Goal: Information Seeking & Learning: Learn about a topic

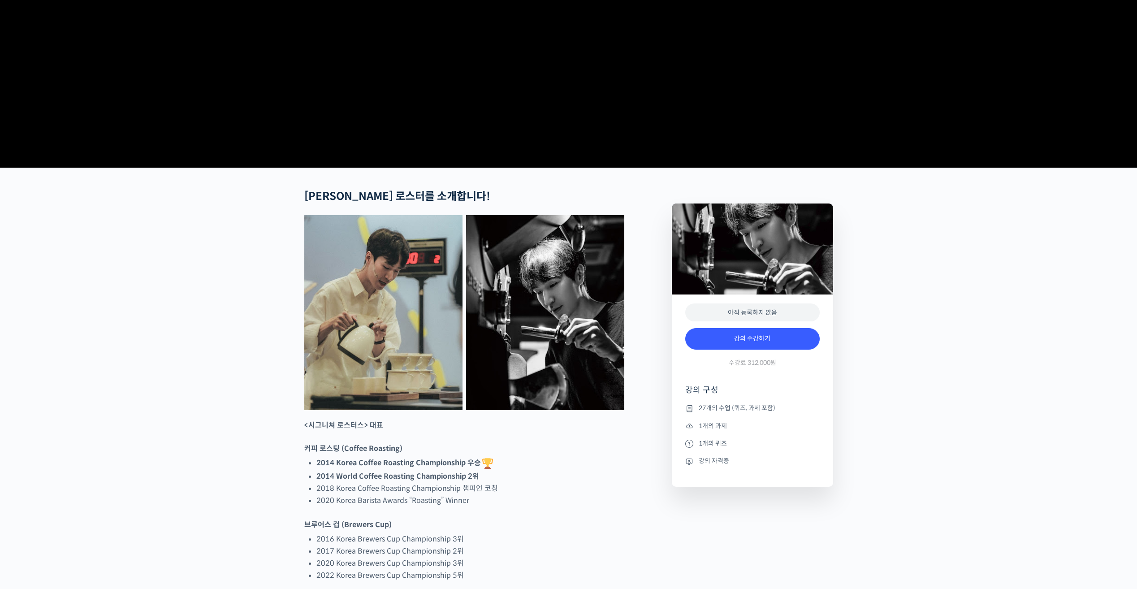
scroll to position [314, 0]
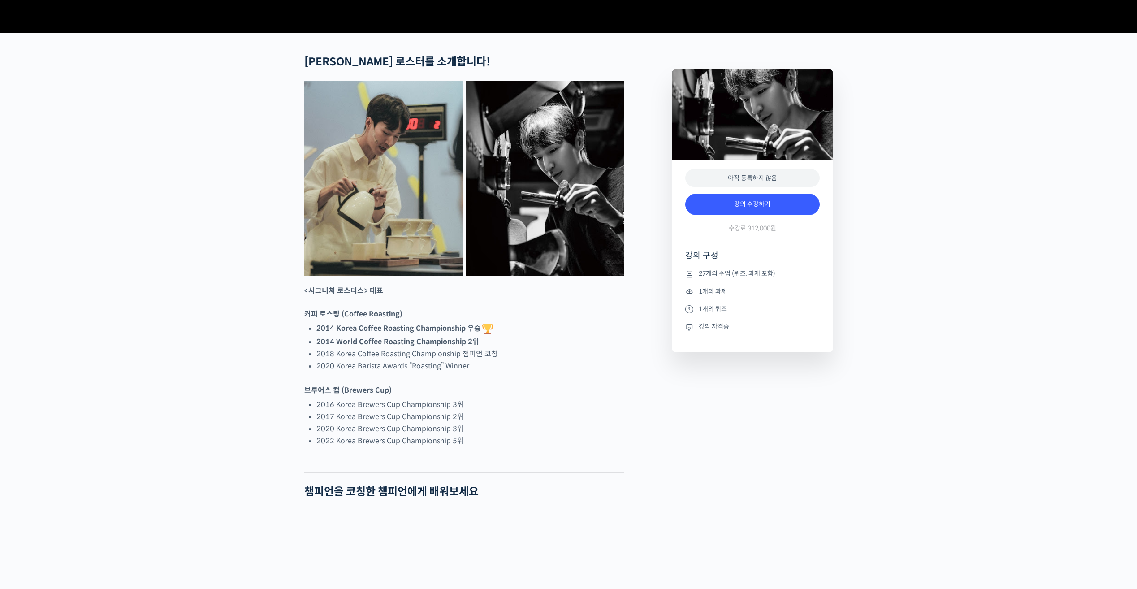
click at [716, 332] on li "강의 자격증" at bounding box center [752, 326] width 134 height 11
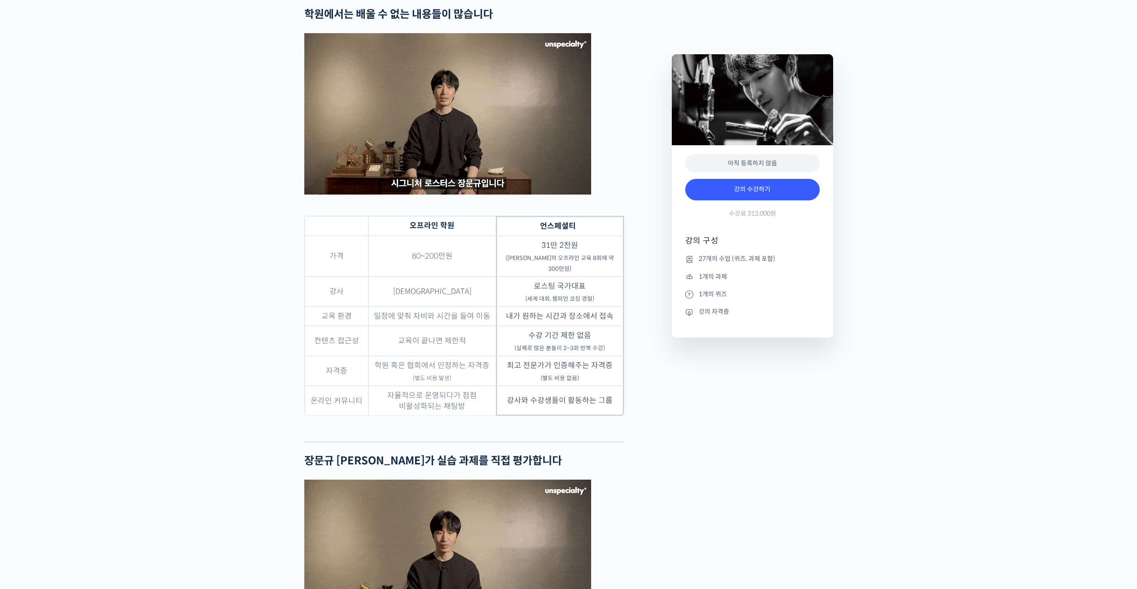
scroll to position [2285, 0]
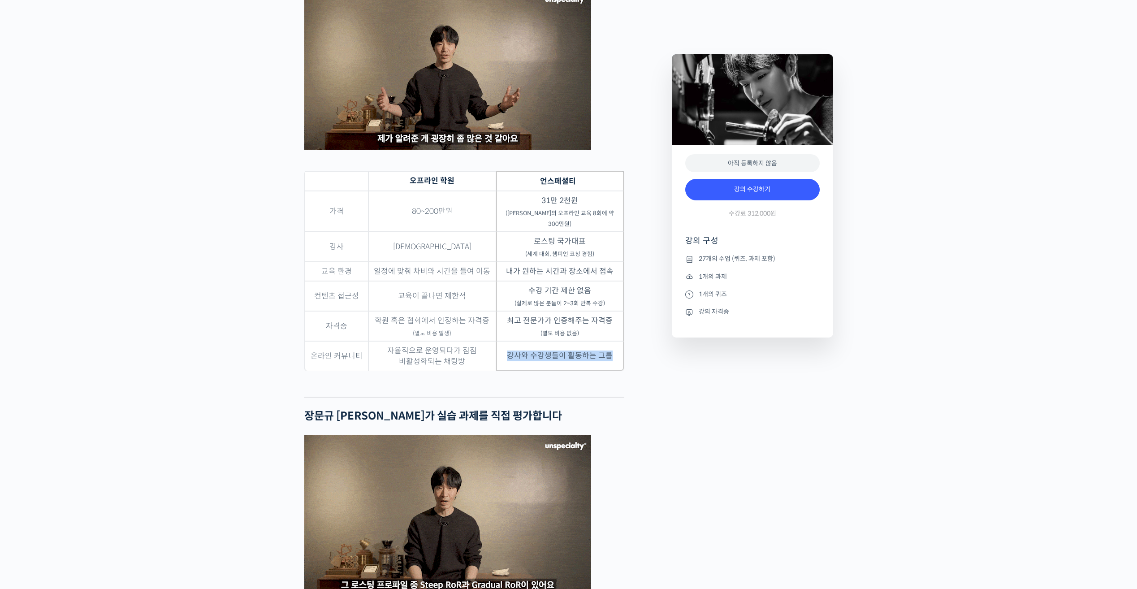
drag, startPoint x: 508, startPoint y: 367, endPoint x: 609, endPoint y: 369, distance: 100.8
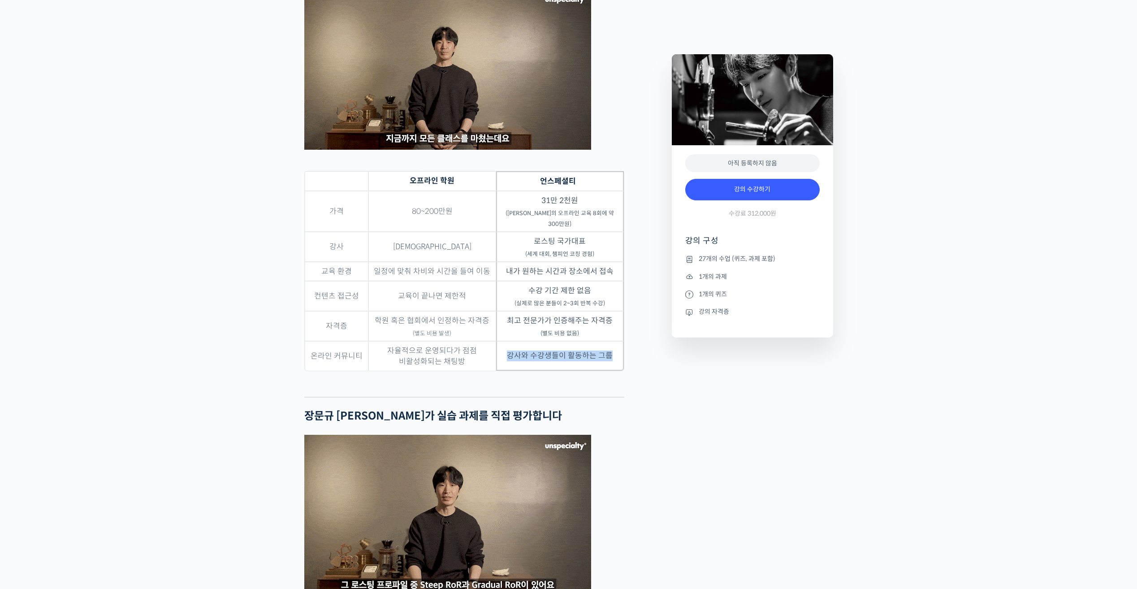
click at [609, 369] on td "강사와 수강생들이 활동하는 그룹" at bounding box center [560, 356] width 128 height 30
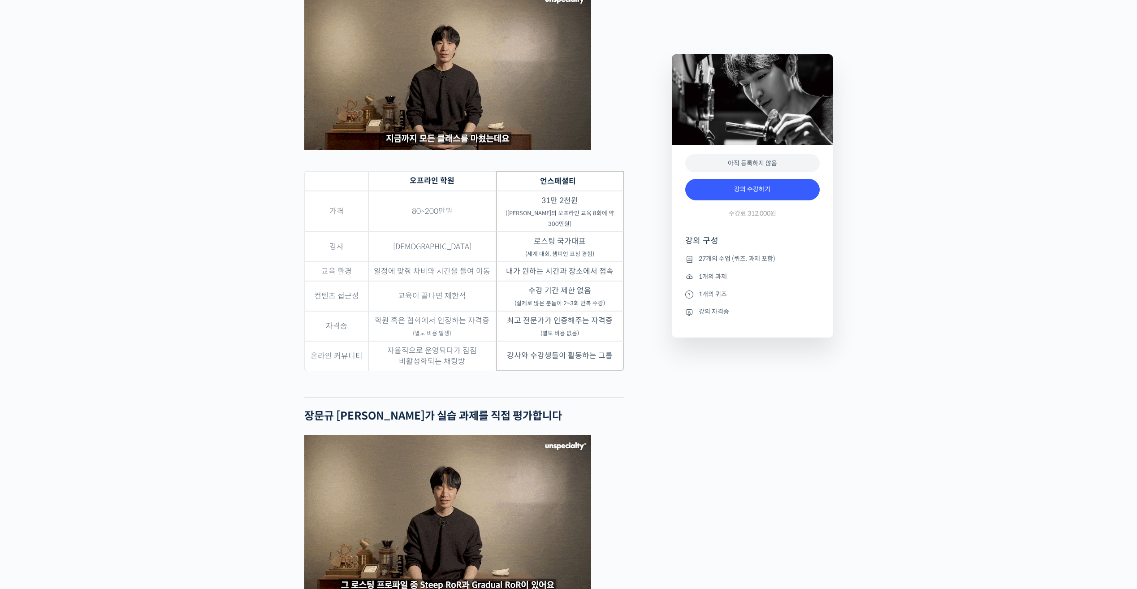
drag, startPoint x: 609, startPoint y: 369, endPoint x: 681, endPoint y: 385, distance: 73.9
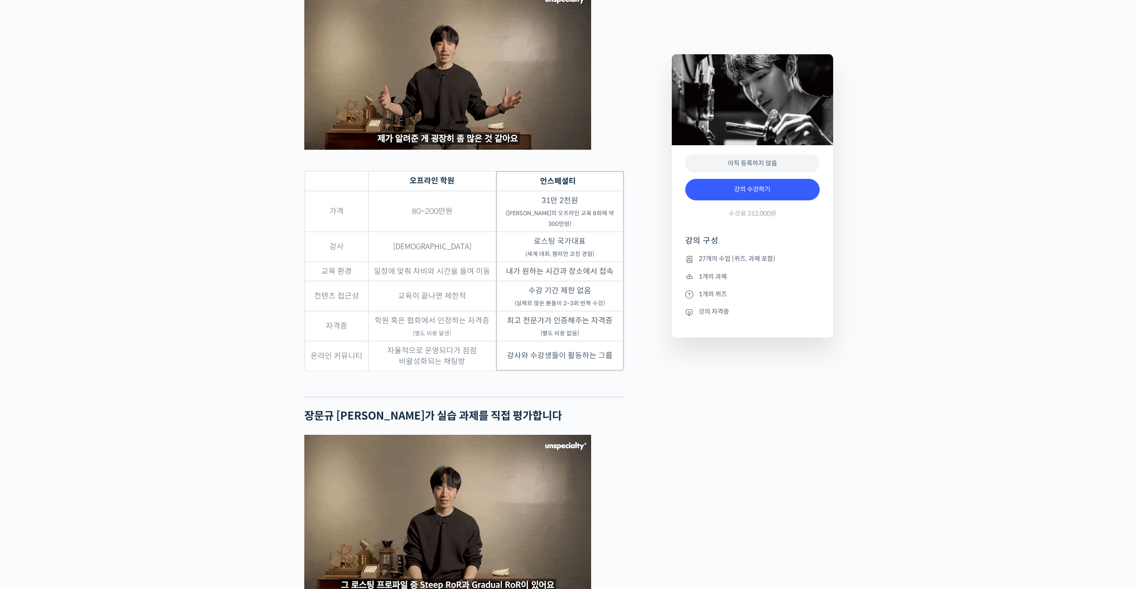
click at [706, 313] on li "강의 자격증" at bounding box center [752, 311] width 134 height 11
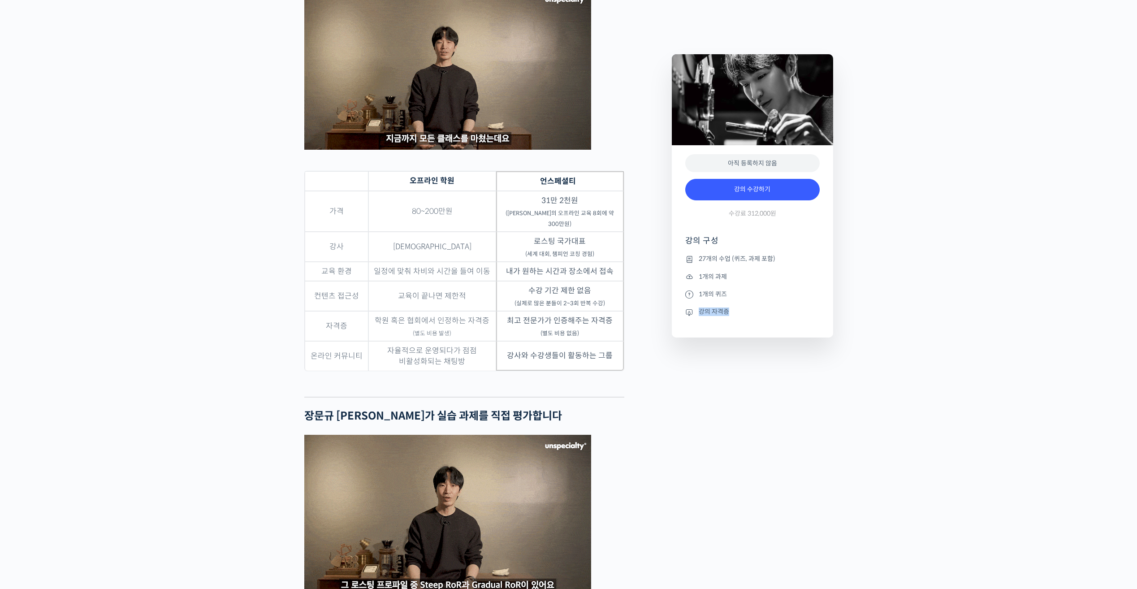
drag, startPoint x: 684, startPoint y: 312, endPoint x: 726, endPoint y: 314, distance: 41.7
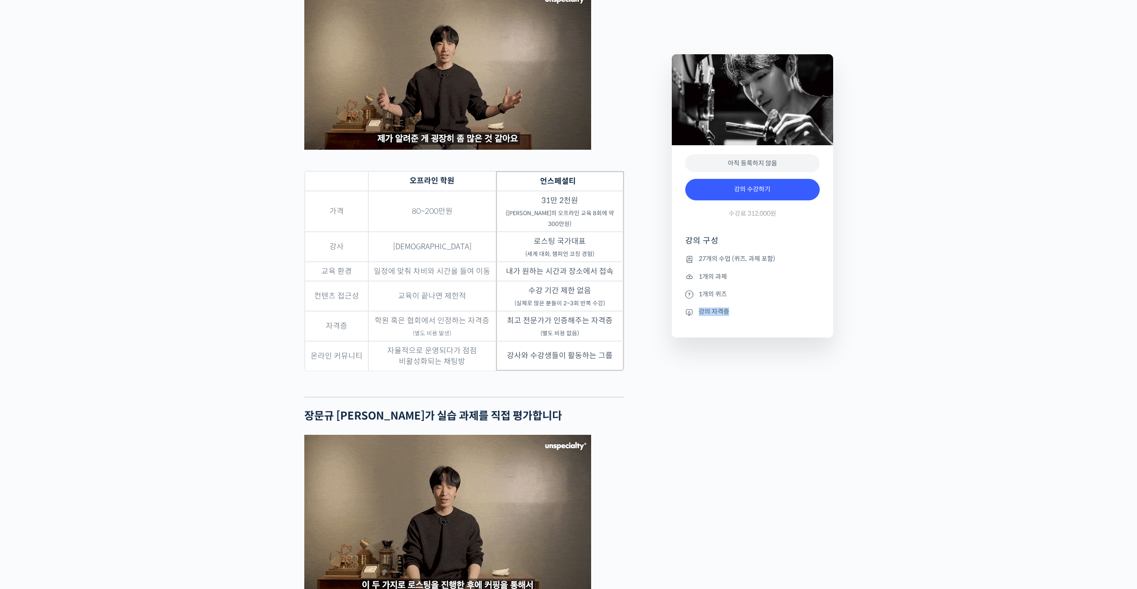
click at [726, 314] on div "아직 등록하지 않음 강의 수강하기 수강료 312,000원 강의 구성 27개의 수업 (퀴즈, 과제 포함) 1개의 과제 1개의 퀴즈 강의 자격증" at bounding box center [752, 241] width 161 height 192
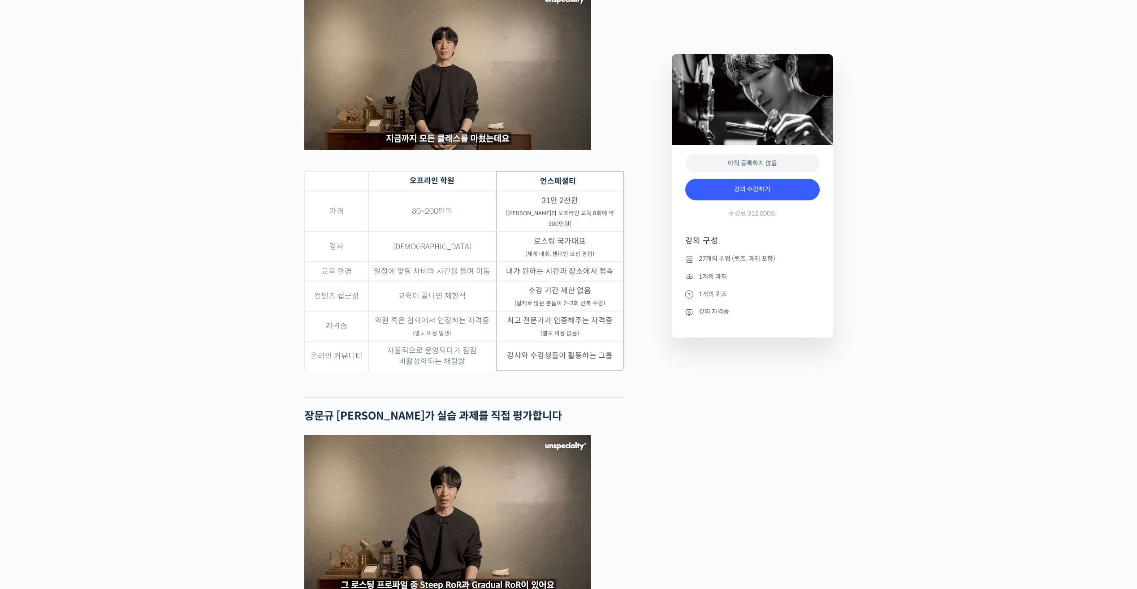
drag, startPoint x: 726, startPoint y: 314, endPoint x: 689, endPoint y: 368, distance: 65.7
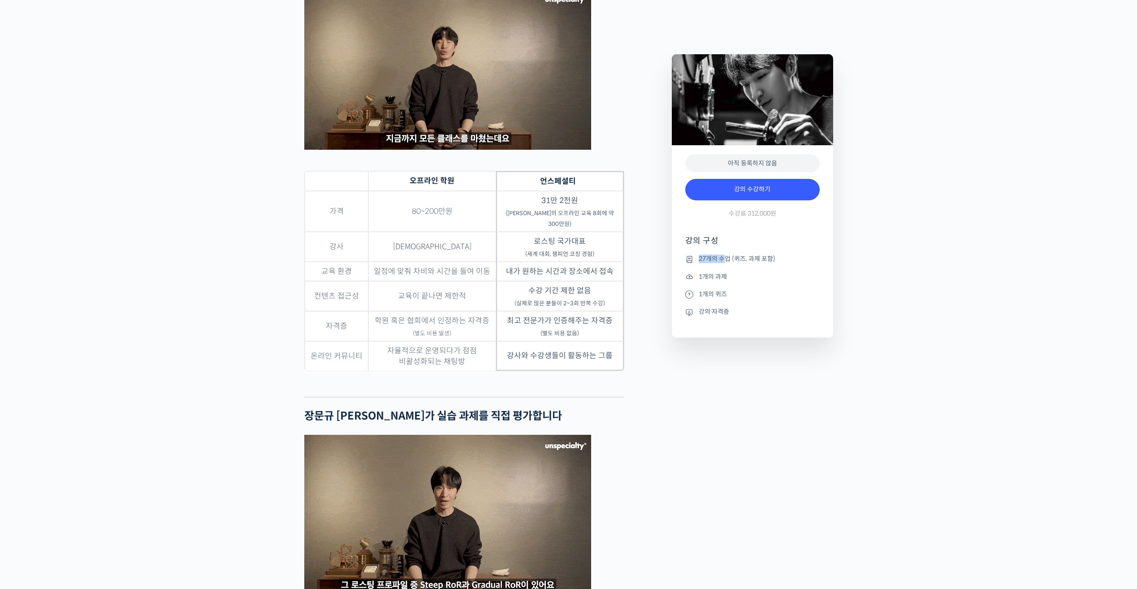
drag, startPoint x: 722, startPoint y: 255, endPoint x: 775, endPoint y: 262, distance: 54.2
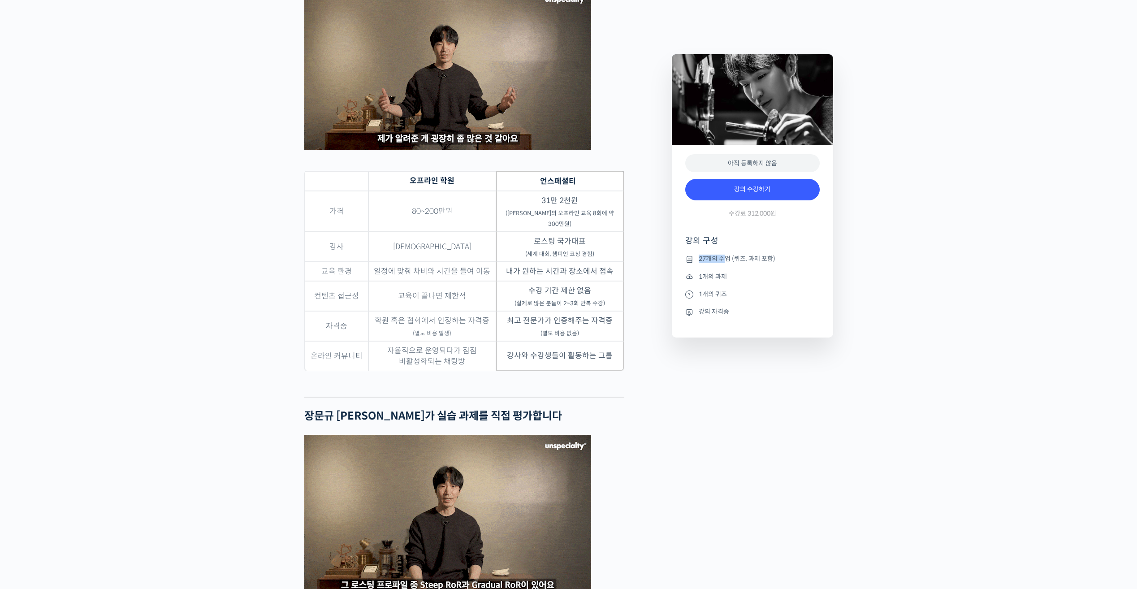
click at [775, 262] on li "27개의 수업 (퀴즈, 과제 포함)" at bounding box center [752, 259] width 134 height 11
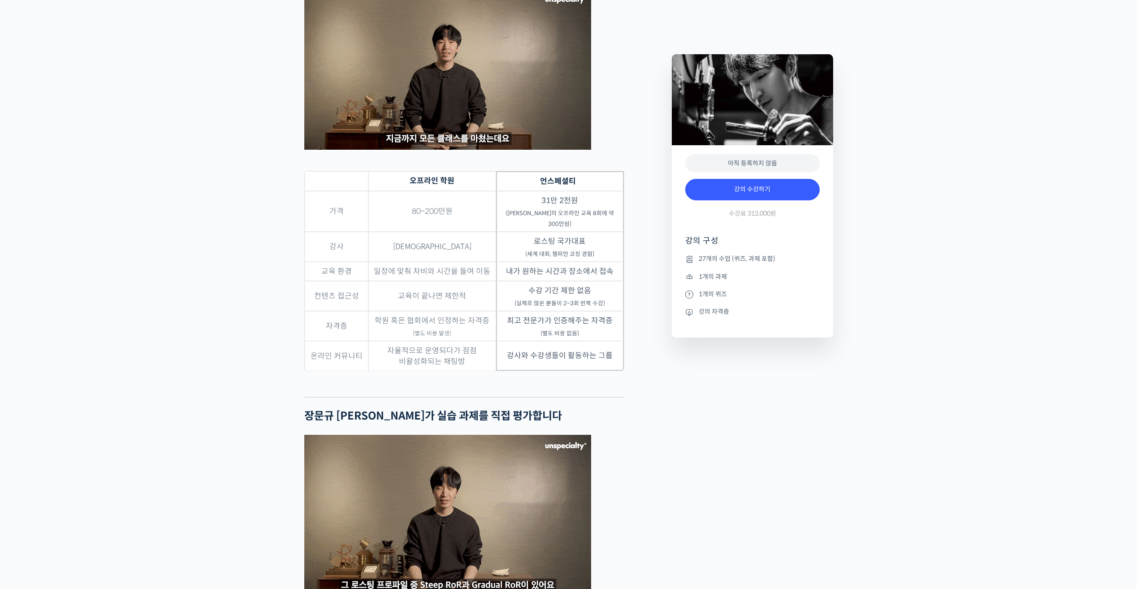
drag, startPoint x: 775, startPoint y: 262, endPoint x: 761, endPoint y: 262, distance: 14.8
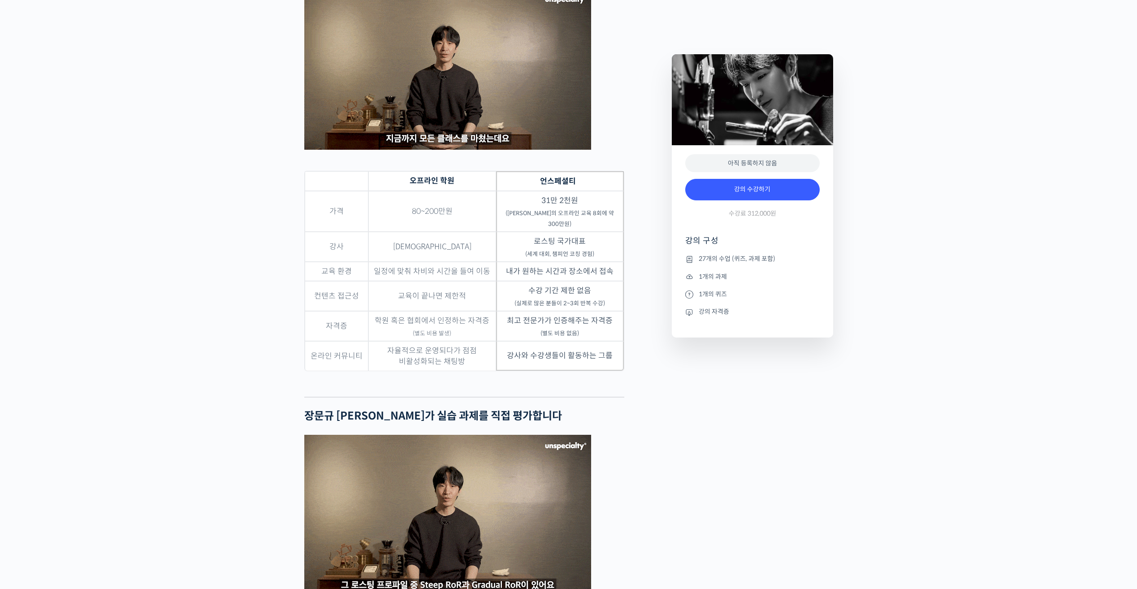
click at [761, 262] on li "27개의 수업 (퀴즈, 과제 포함)" at bounding box center [752, 259] width 134 height 11
click at [714, 277] on li "1개의 과제" at bounding box center [752, 276] width 134 height 11
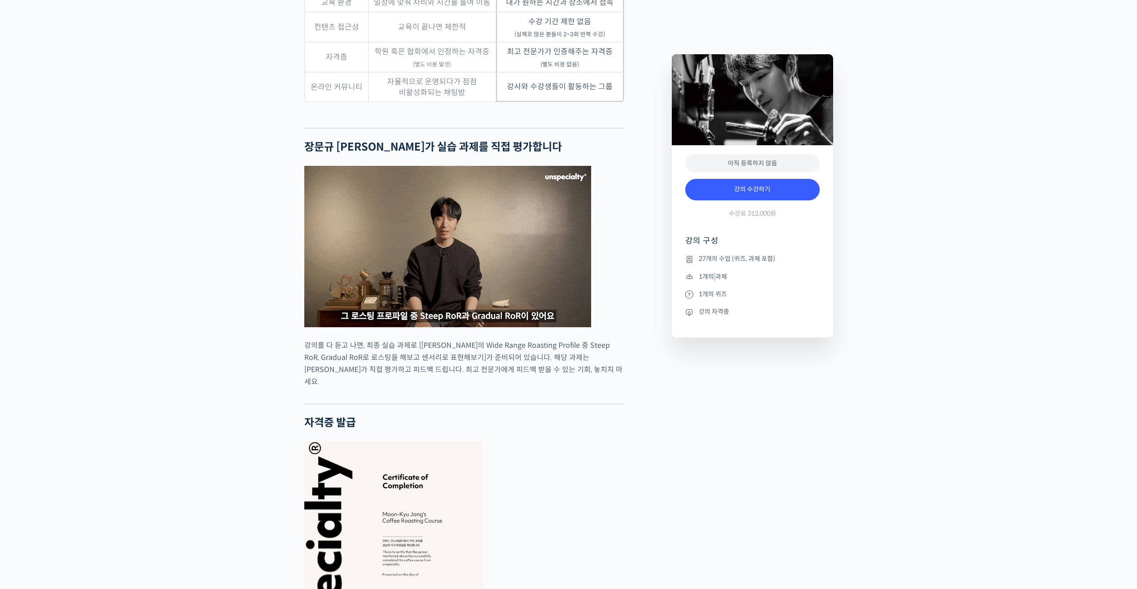
scroll to position [2598, 0]
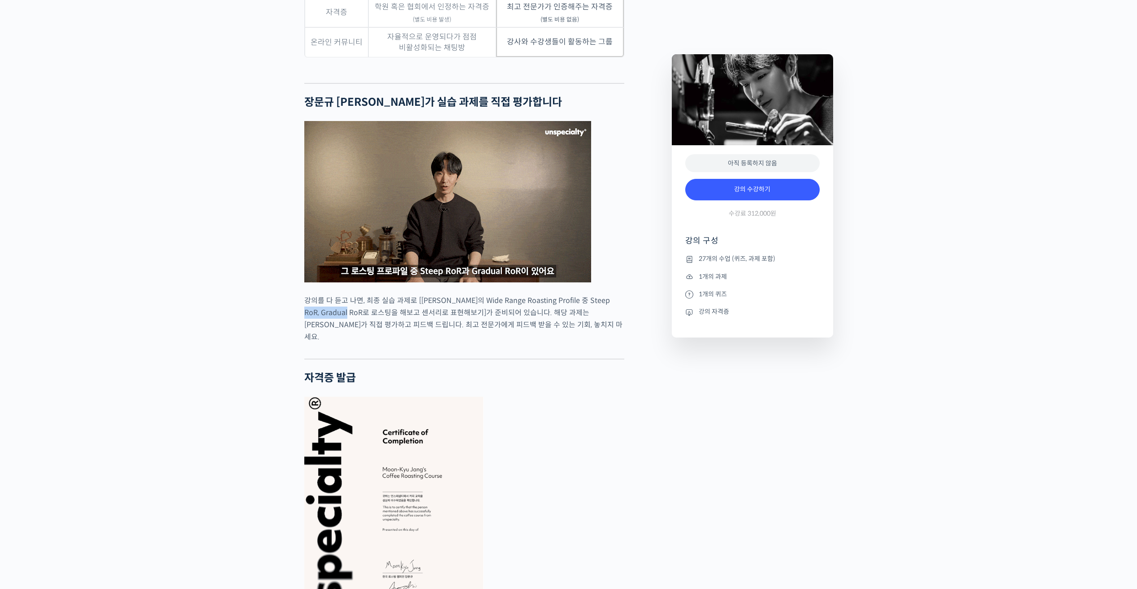
drag, startPoint x: 303, startPoint y: 325, endPoint x: 356, endPoint y: 326, distance: 52.9
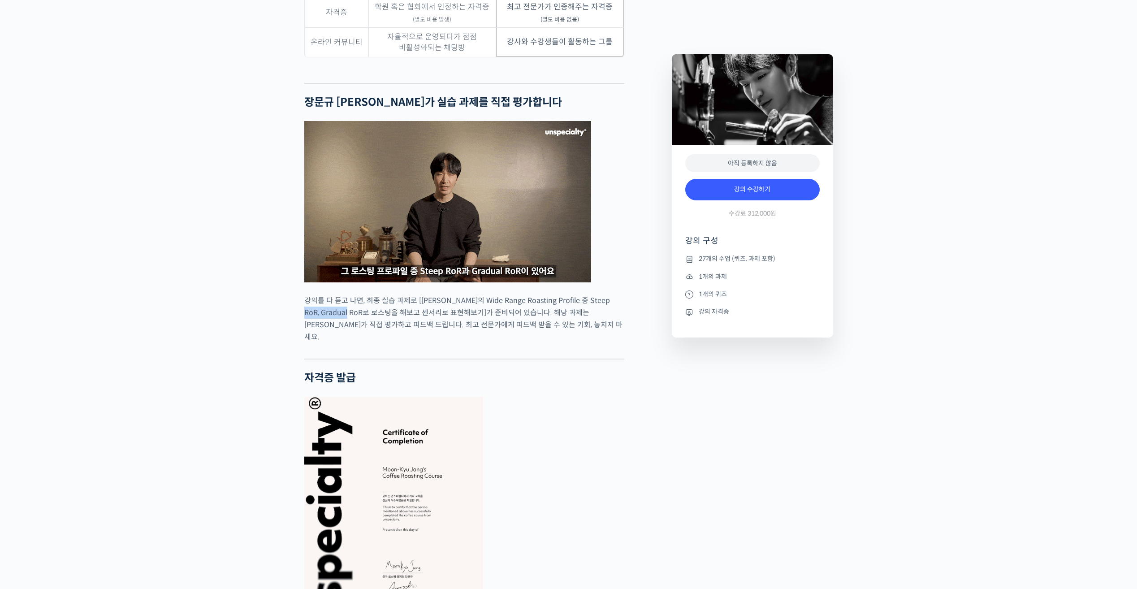
click at [356, 326] on div "장문규 로스터를 소개합니다! <시그니쳐 로스터스> 대표 커피 로스팅 (Coffee Roasting) 2014 Korea Coffee Roast…" at bounding box center [483, 328] width 367 height 5115
click at [356, 326] on p "강의를 다 듣고 나면, 최종 실습 과제로 [장문규 로스터의 Wide Range Roasting Profile 중 Steep RoR, Gradu…" at bounding box center [464, 318] width 320 height 48
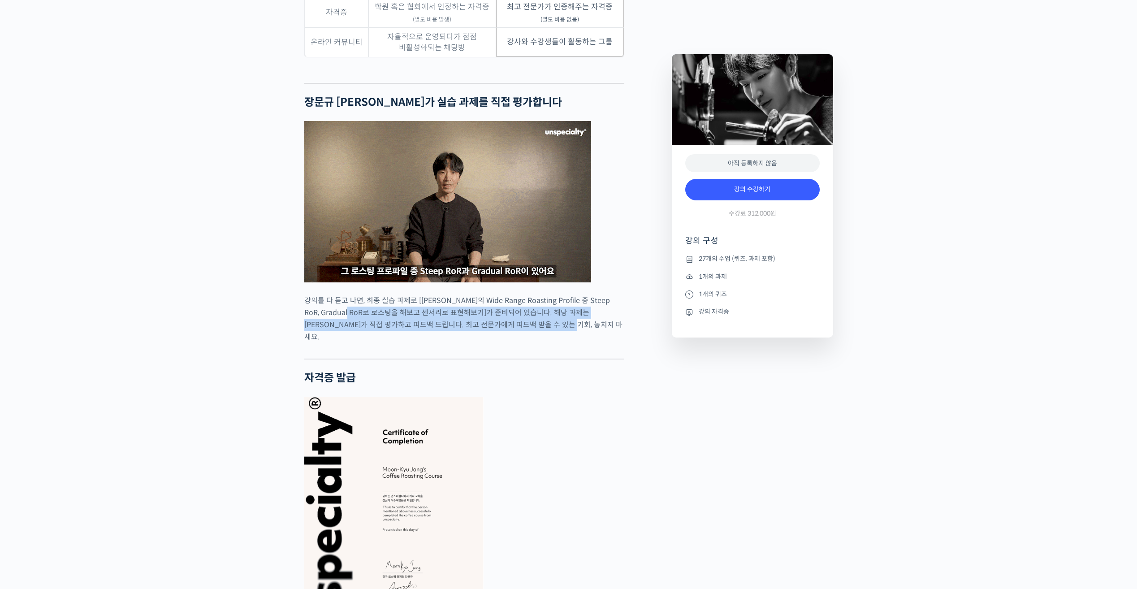
drag, startPoint x: 356, startPoint y: 326, endPoint x: 592, endPoint y: 336, distance: 236.3
click at [592, 336] on p "강의를 다 듣고 나면, 최종 실습 과제로 [장문규 로스터의 Wide Range Roasting Profile 중 Steep RoR, Gradu…" at bounding box center [464, 318] width 320 height 48
drag, startPoint x: 580, startPoint y: 340, endPoint x: 299, endPoint y: 313, distance: 282.1
click at [299, 313] on div "로스팅 챔피언의 로스팅 AtoZ! 기초부터 프로파일 설계까지 강의 상세 내용 확인하기 장문규 로스터를 소개합니다! <시그니쳐 로스터스> 대표 …" at bounding box center [568, 336] width 1137 height 5130
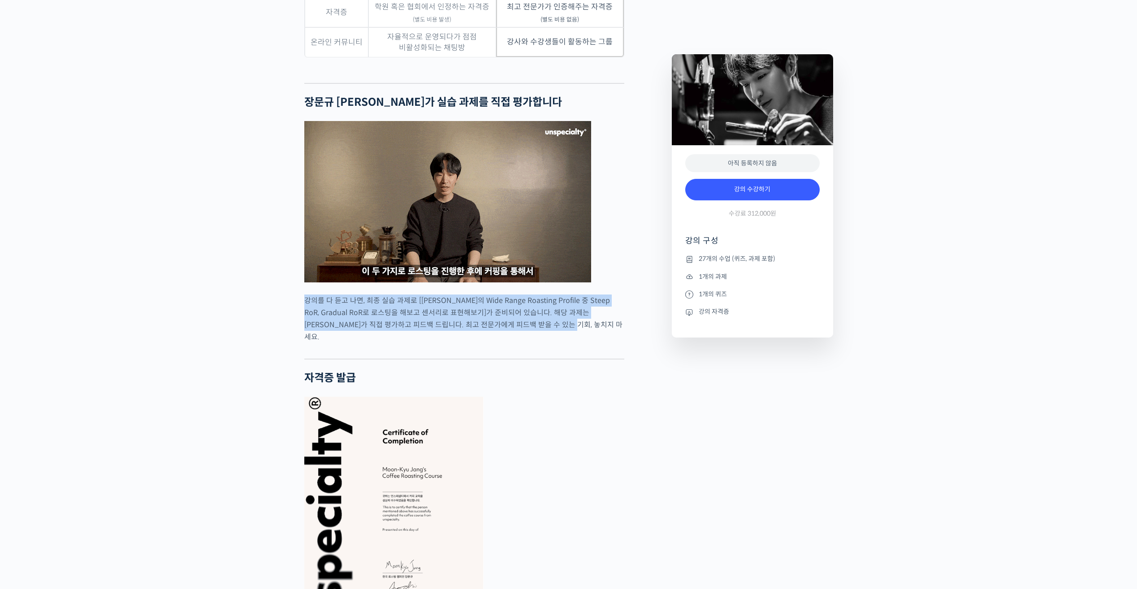
click at [536, 334] on p "강의를 다 듣고 나면, 최종 실습 과제로 [장문규 로스터의 Wide Range Roasting Profile 중 Steep RoR, Gradu…" at bounding box center [464, 318] width 320 height 48
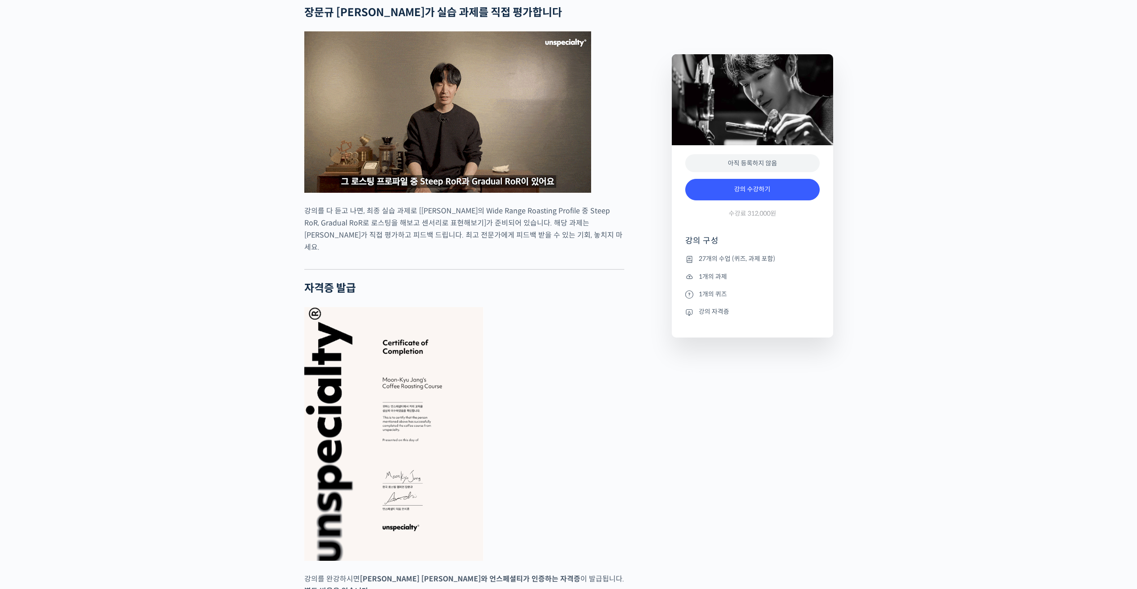
scroll to position [2822, 0]
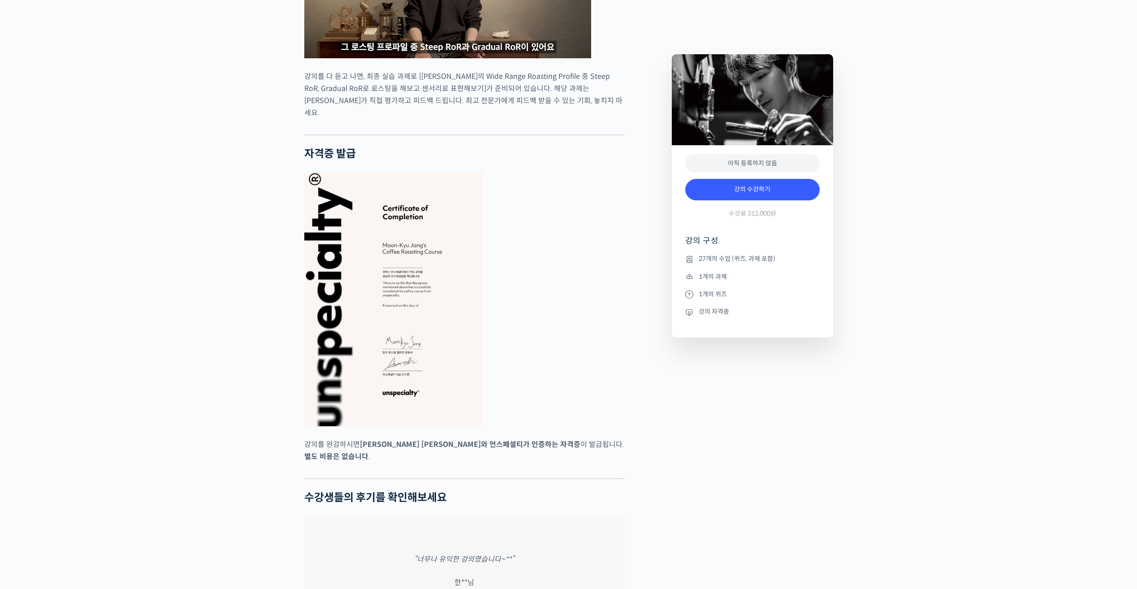
click at [351, 323] on img at bounding box center [393, 299] width 179 height 254
click at [535, 337] on figure at bounding box center [464, 299] width 320 height 254
click at [435, 369] on img at bounding box center [393, 299] width 179 height 254
click at [564, 377] on figure at bounding box center [464, 299] width 320 height 254
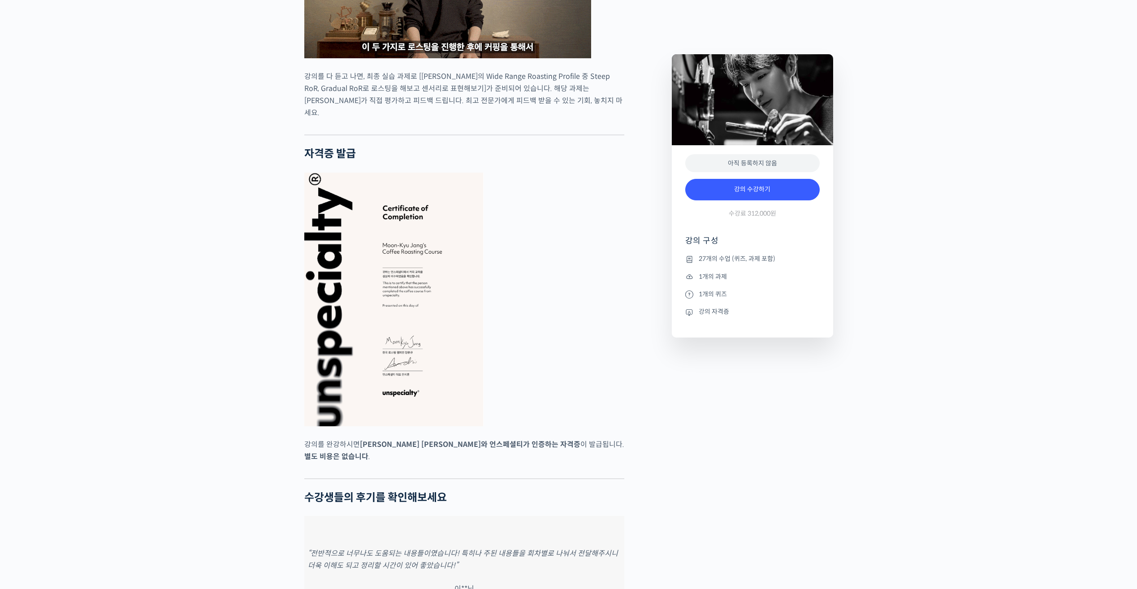
click at [576, 389] on figure at bounding box center [464, 299] width 320 height 254
click at [425, 368] on img at bounding box center [393, 299] width 179 height 254
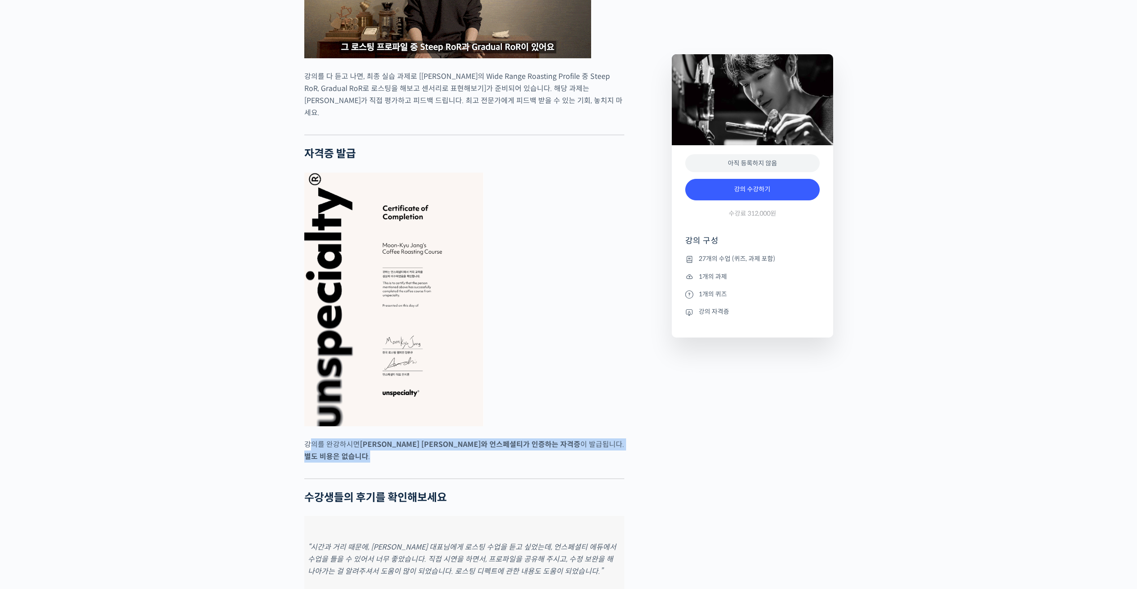
drag, startPoint x: 312, startPoint y: 448, endPoint x: 612, endPoint y: 441, distance: 300.7
click at [612, 441] on p "강의를 완강하시면 장문규 로스터와 언스페셜티가 인증하는 자격증 이 발급됩니다. 별도 비용은 없습니다 ." at bounding box center [464, 450] width 320 height 24
drag, startPoint x: 612, startPoint y: 441, endPoint x: 612, endPoint y: 446, distance: 4.9
click at [612, 446] on p "강의를 완강하시면 장문규 로스터와 언스페셜티가 인증하는 자격증 이 발급됩니다. 별도 비용은 없습니다 ." at bounding box center [464, 450] width 320 height 24
drag, startPoint x: 605, startPoint y: 448, endPoint x: 299, endPoint y: 443, distance: 305.6
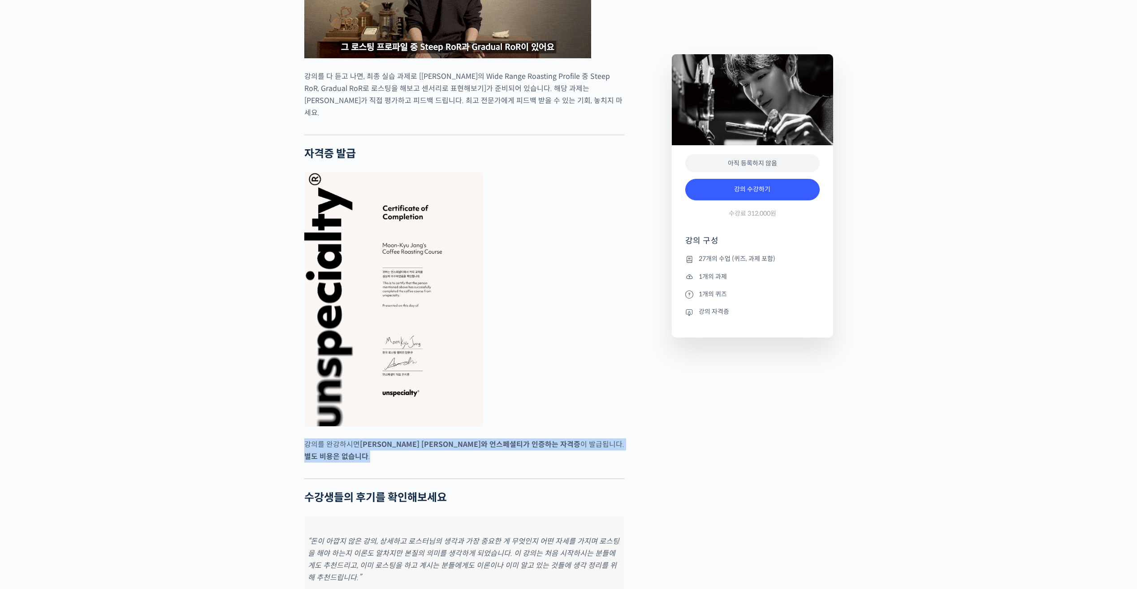
click at [300, 443] on div "장문규 로스터를 소개합니다! <시그니쳐 로스터스> 대표 커피 로스팅 (Coffee Roasting) 2014 Korea Coffee Roast…" at bounding box center [483, 104] width 367 height 5115
click at [429, 444] on strong "장문규 로스터와 언스페셜티가 인증하는 자격증" at bounding box center [470, 443] width 220 height 9
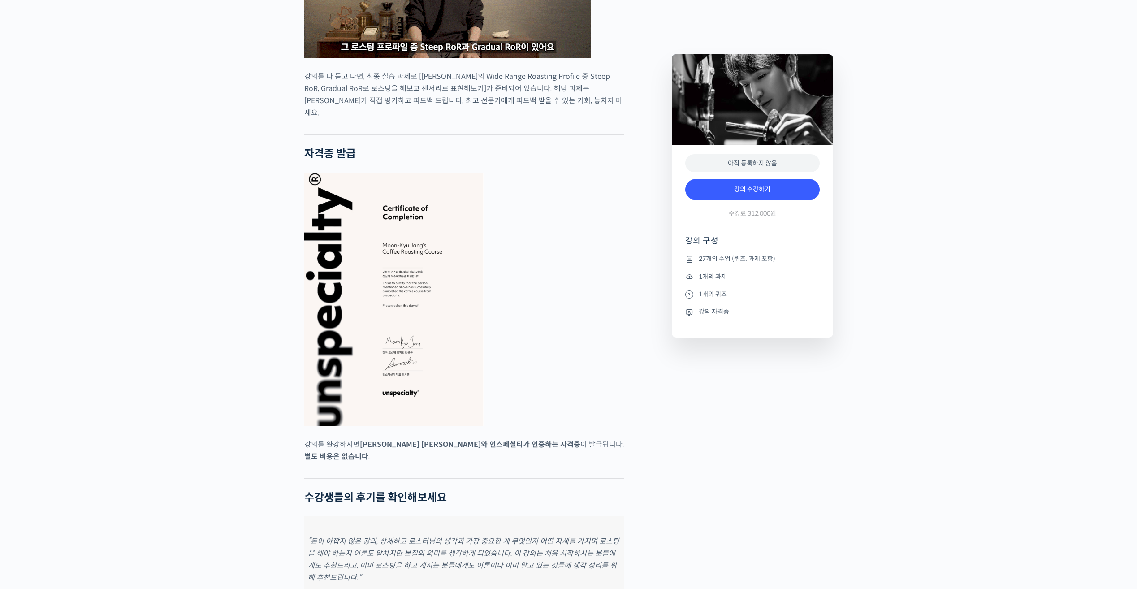
click at [441, 350] on img at bounding box center [393, 299] width 179 height 254
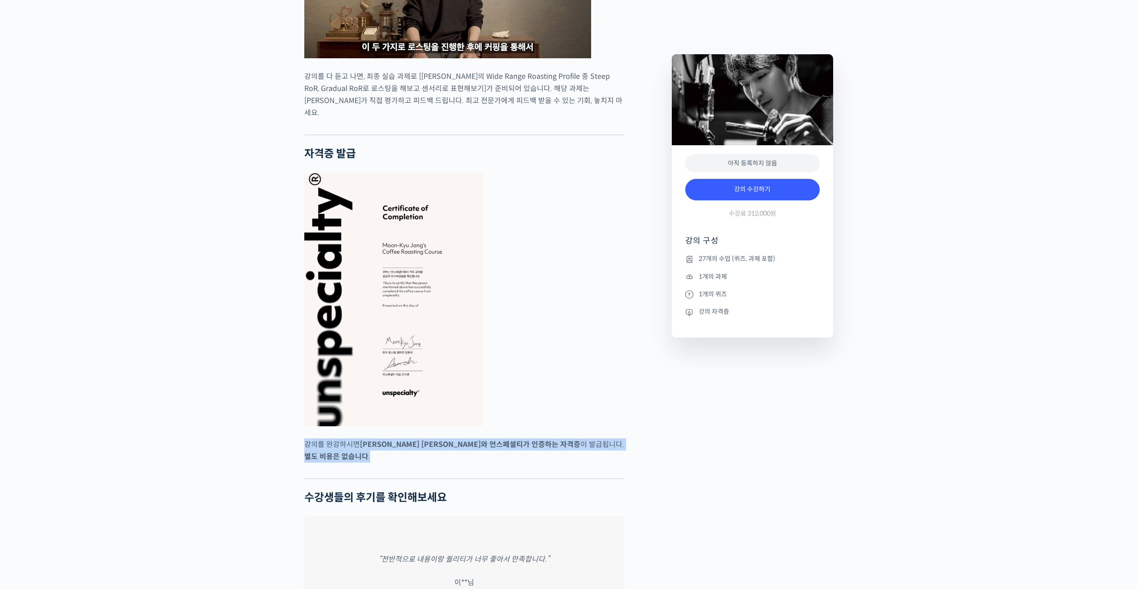
drag, startPoint x: 304, startPoint y: 444, endPoint x: 617, endPoint y: 440, distance: 313.2
click at [617, 440] on p "강의를 완강하시면 장문규 로스터와 언스페셜티가 인증하는 자격증 이 발급됩니다. 별도 비용은 없습니다 ." at bounding box center [464, 450] width 320 height 24
drag, startPoint x: 617, startPoint y: 440, endPoint x: 610, endPoint y: 449, distance: 11.8
click at [610, 449] on p "강의를 완강하시면 장문규 로스터와 언스페셜티가 인증하는 자격증 이 발급됩니다. 별도 비용은 없습니다 ." at bounding box center [464, 450] width 320 height 24
drag, startPoint x: 610, startPoint y: 449, endPoint x: 311, endPoint y: 446, distance: 298.8
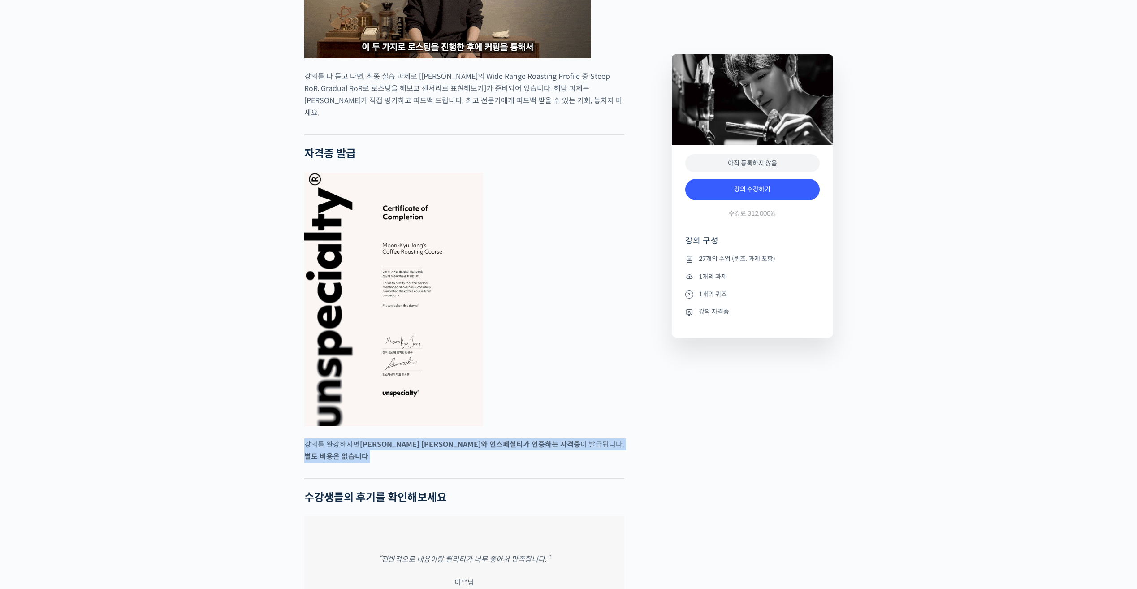
click at [311, 446] on p "강의를 완강하시면 장문규 로스터와 언스페셜티가 인증하는 자격증 이 발급됩니다. 별도 비용은 없습니다 ." at bounding box center [464, 450] width 320 height 24
click at [312, 446] on p "강의를 완강하시면 장문규 로스터와 언스페셜티가 인증하는 자격증 이 발급됩니다. 별도 비용은 없습니다 ." at bounding box center [464, 450] width 320 height 24
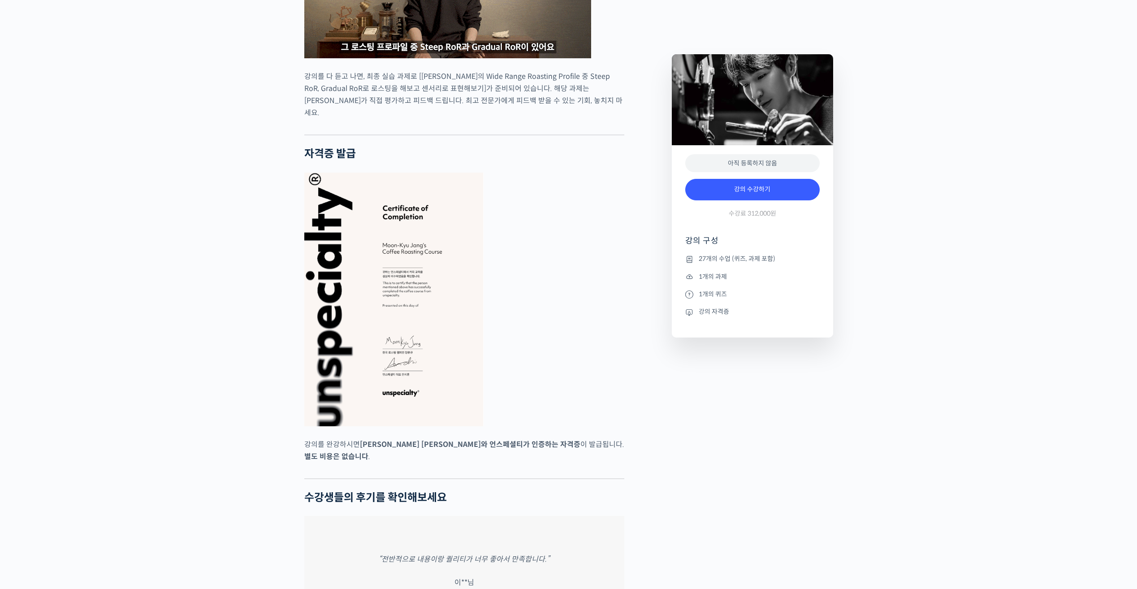
scroll to position [2957, 0]
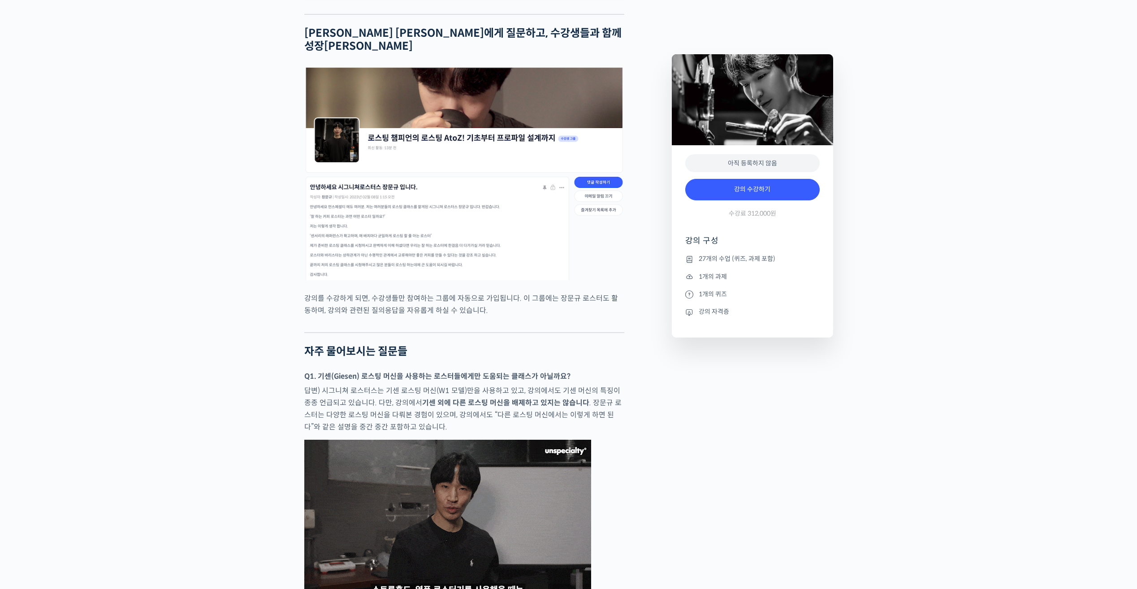
scroll to position [3629, 0]
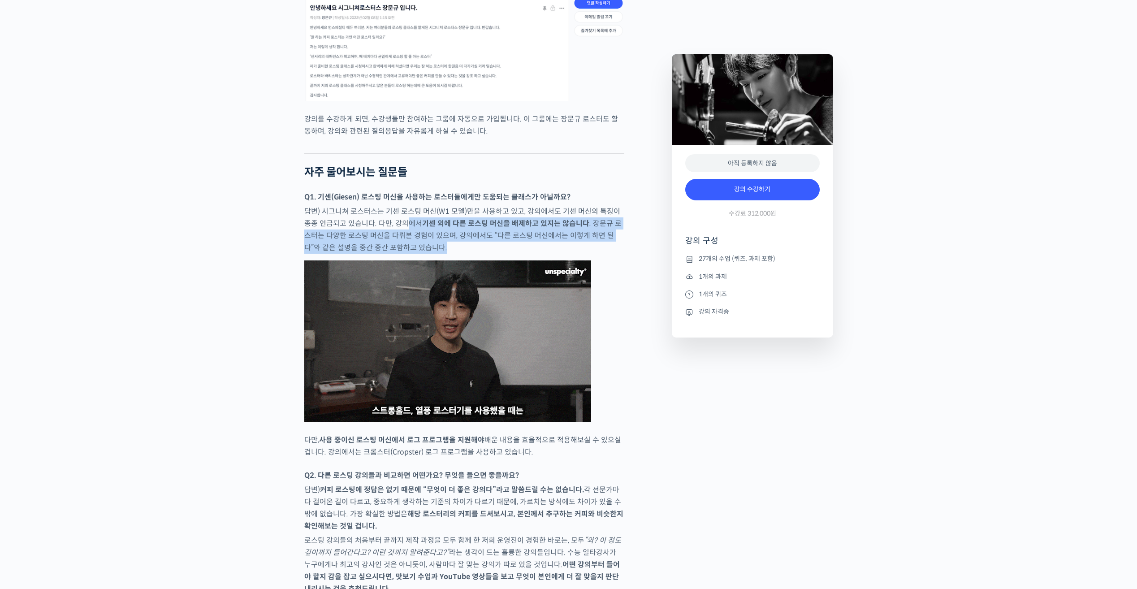
drag, startPoint x: 428, startPoint y: 196, endPoint x: 538, endPoint y: 227, distance: 113.6
click at [538, 227] on p "답변) 시그니쳐 로스터스는 기센 로스팅 머신(W1 모델)만을 사용하고 있고, 강의에서도 기센 머신의 특징이 종종 언급되고 있습니다. 다만, 강…" at bounding box center [464, 229] width 320 height 48
drag, startPoint x: 538, startPoint y: 227, endPoint x: 478, endPoint y: 225, distance: 60.1
click at [478, 225] on p "답변) 시그니쳐 로스터스는 기센 로스팅 머신(W1 모델)만을 사용하고 있고, 강의에서도 기센 머신의 특징이 종종 언급되고 있습니다. 다만, 강…" at bounding box center [464, 229] width 320 height 48
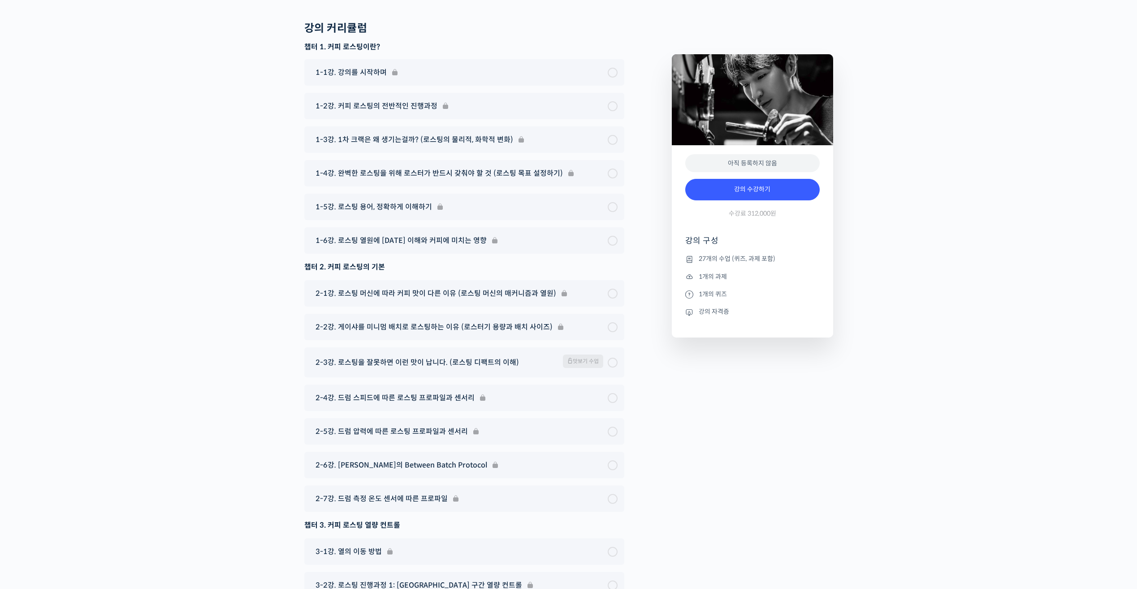
scroll to position [4435, 0]
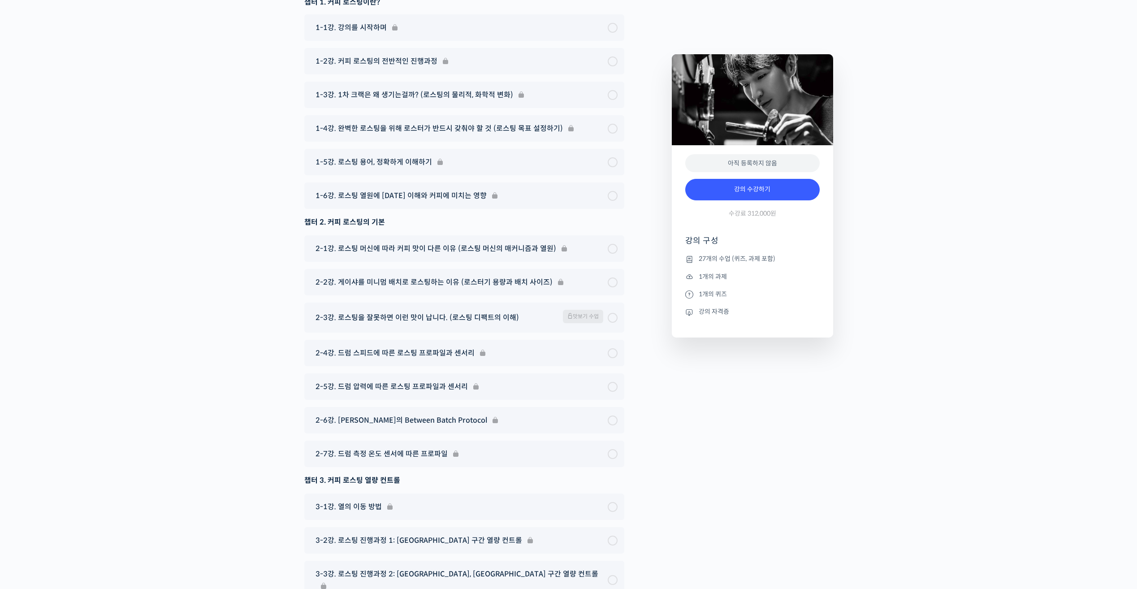
click at [588, 310] on span "맛보기 수업" at bounding box center [583, 316] width 40 height 13
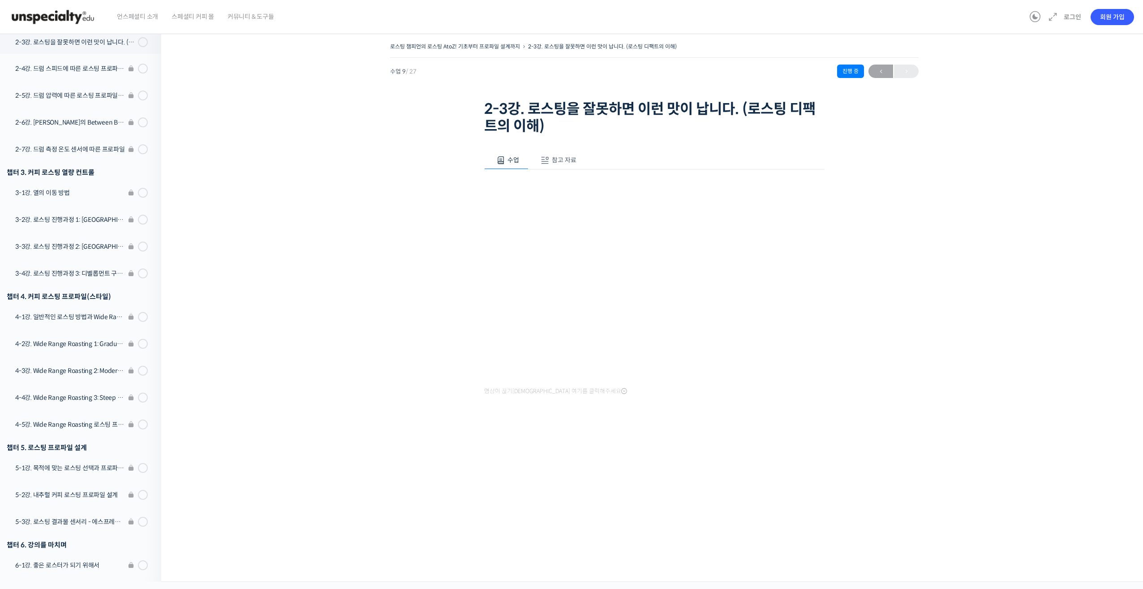
scroll to position [351, 0]
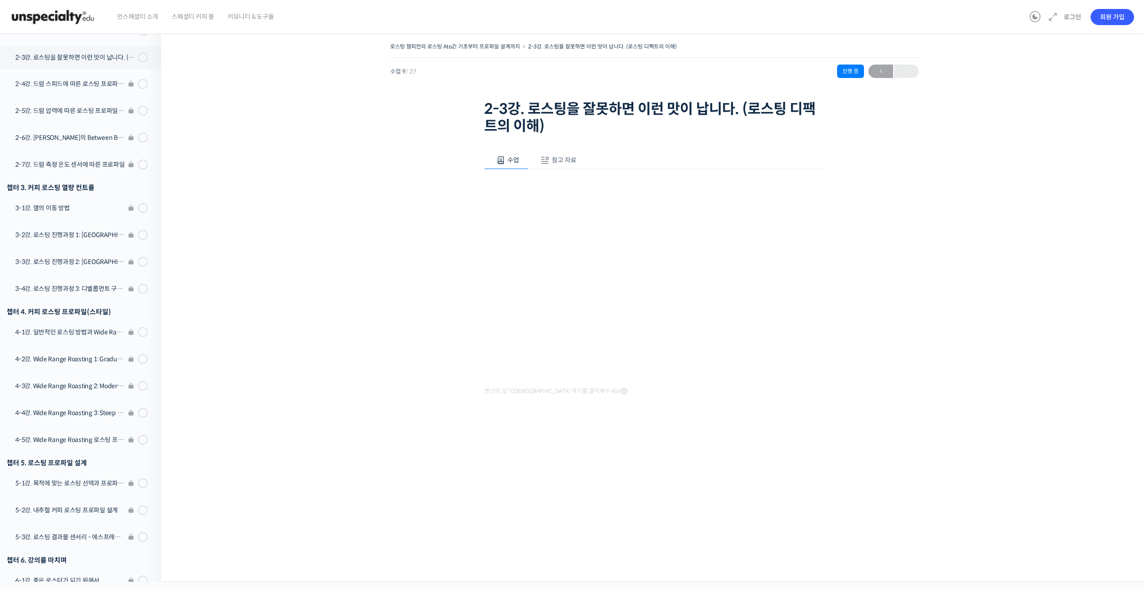
drag, startPoint x: 1045, startPoint y: 276, endPoint x: 1023, endPoint y: 276, distance: 22.0
click at [1044, 276] on div "로스팅 챔피언의 로스팅 AtoZ! 기초부터 프로파일 설계까지 2-3강. 로스팅을 잘못하면 이런 맛이 납니다. (로스팅 디팩트의 이해) 수업 9…" at bounding box center [654, 239] width 897 height 398
click at [333, 164] on div "로스팅 챔피언의 로스팅 AtoZ! 기초부터 프로파일 설계까지 2-3강. 로스팅을 잘못하면 이런 맛이 납니다. (로스팅 디팩트의 이해) 수업 9…" at bounding box center [654, 239] width 897 height 398
